Goal: Task Accomplishment & Management: Use online tool/utility

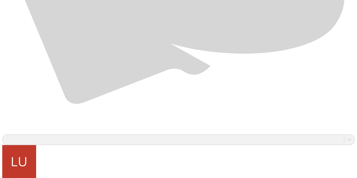
scroll to position [412, 0]
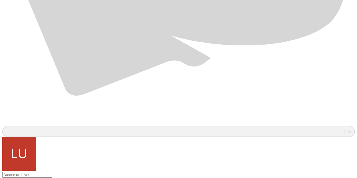
click at [79, 172] on div at bounding box center [180, 89] width 357 height 178
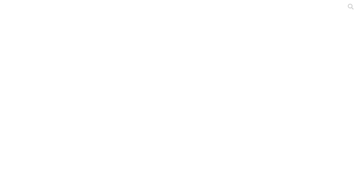
click at [89, 82] on div at bounding box center [182, 89] width 361 height 178
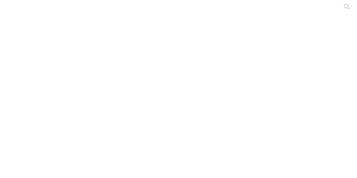
click at [100, 97] on div at bounding box center [180, 89] width 357 height 178
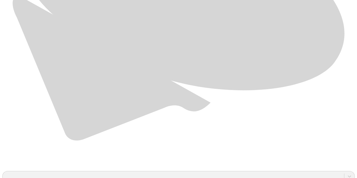
scroll to position [412, 0]
